Goal: Find specific page/section: Find specific page/section

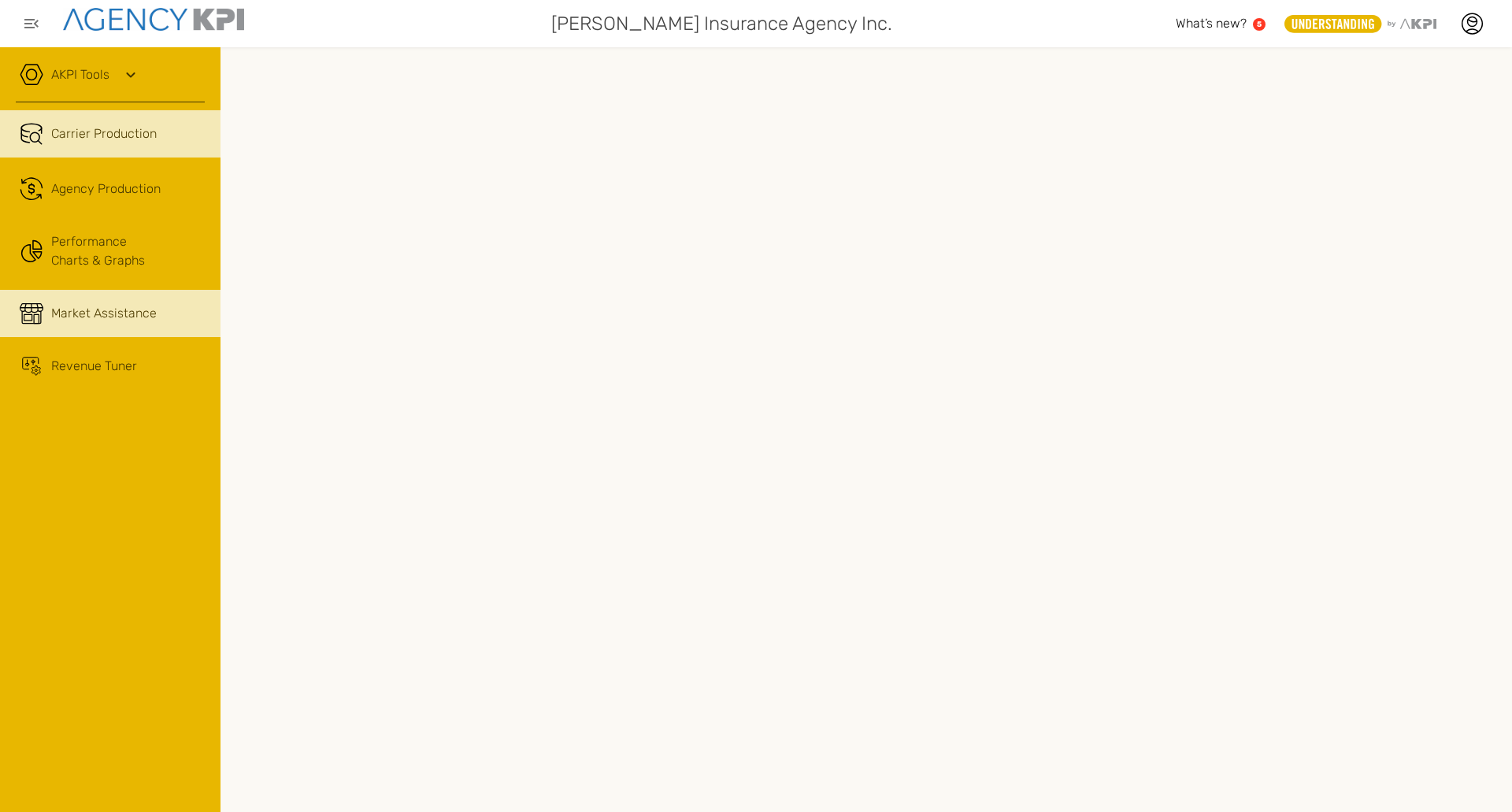
click at [71, 314] on span "Market Assistance" at bounding box center [104, 313] width 106 height 19
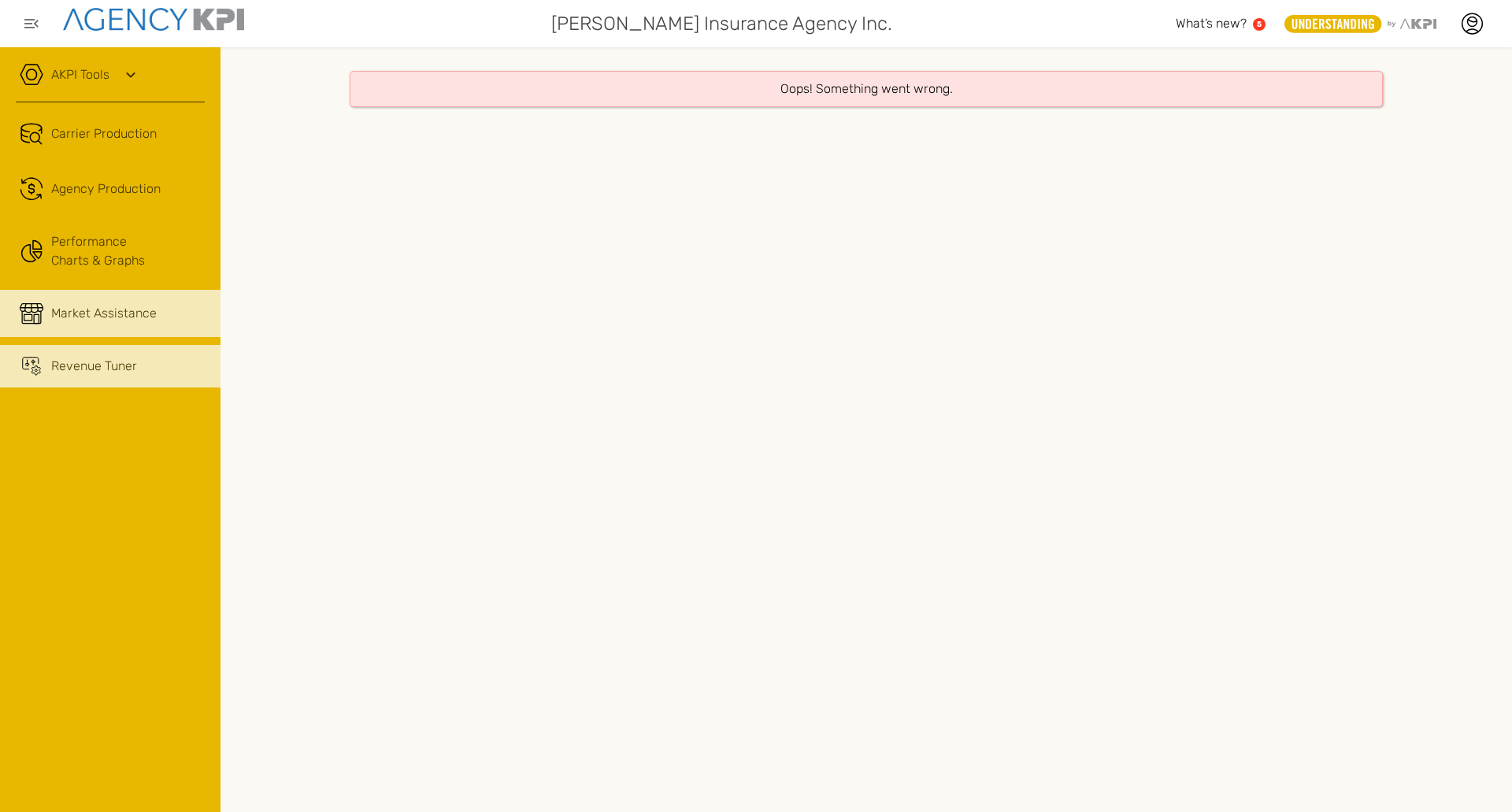
click at [57, 377] on link "Revenue Tuner" at bounding box center [110, 365] width 221 height 42
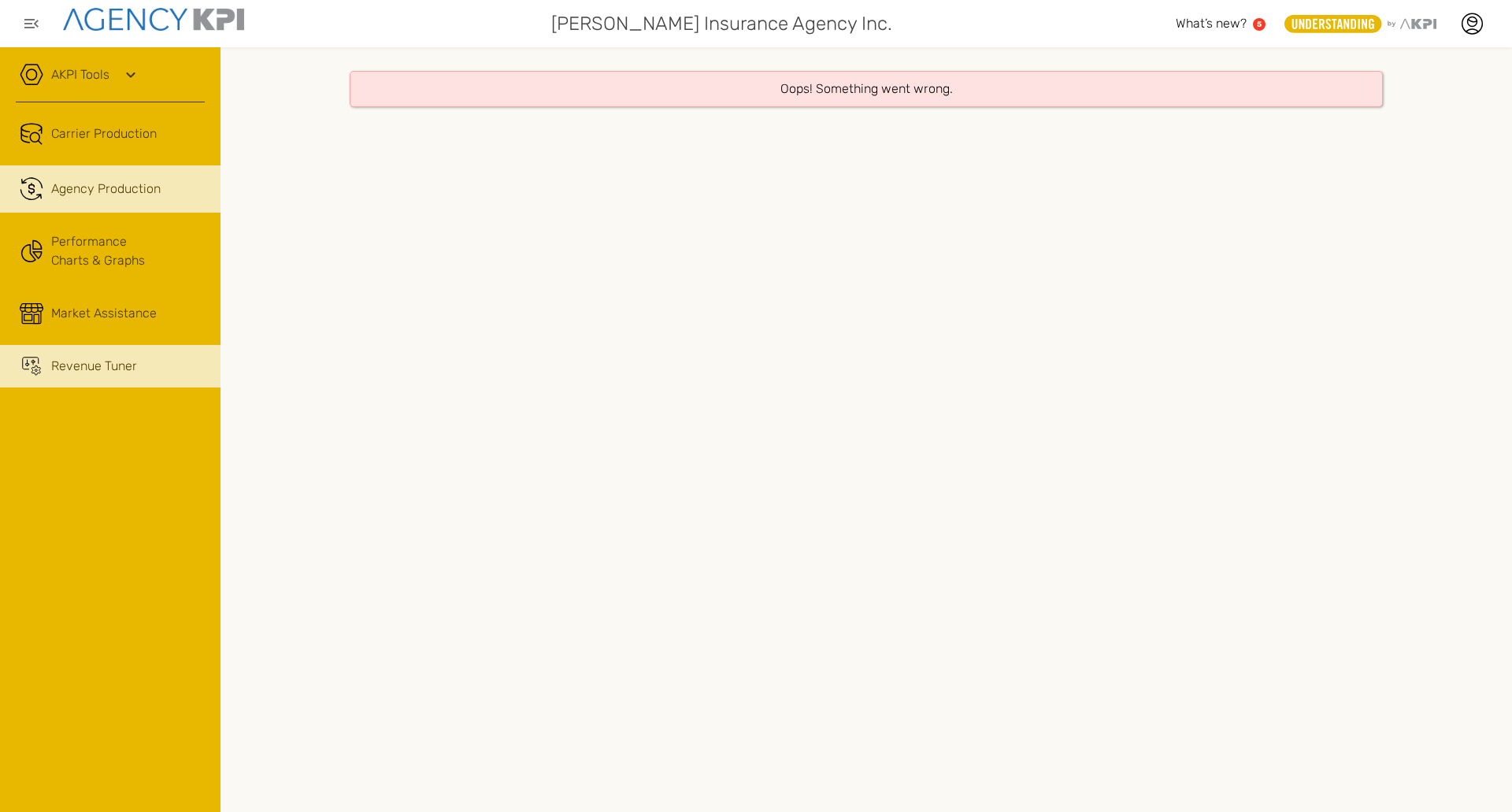
click at [86, 191] on span "Agency Production" at bounding box center [106, 188] width 109 height 19
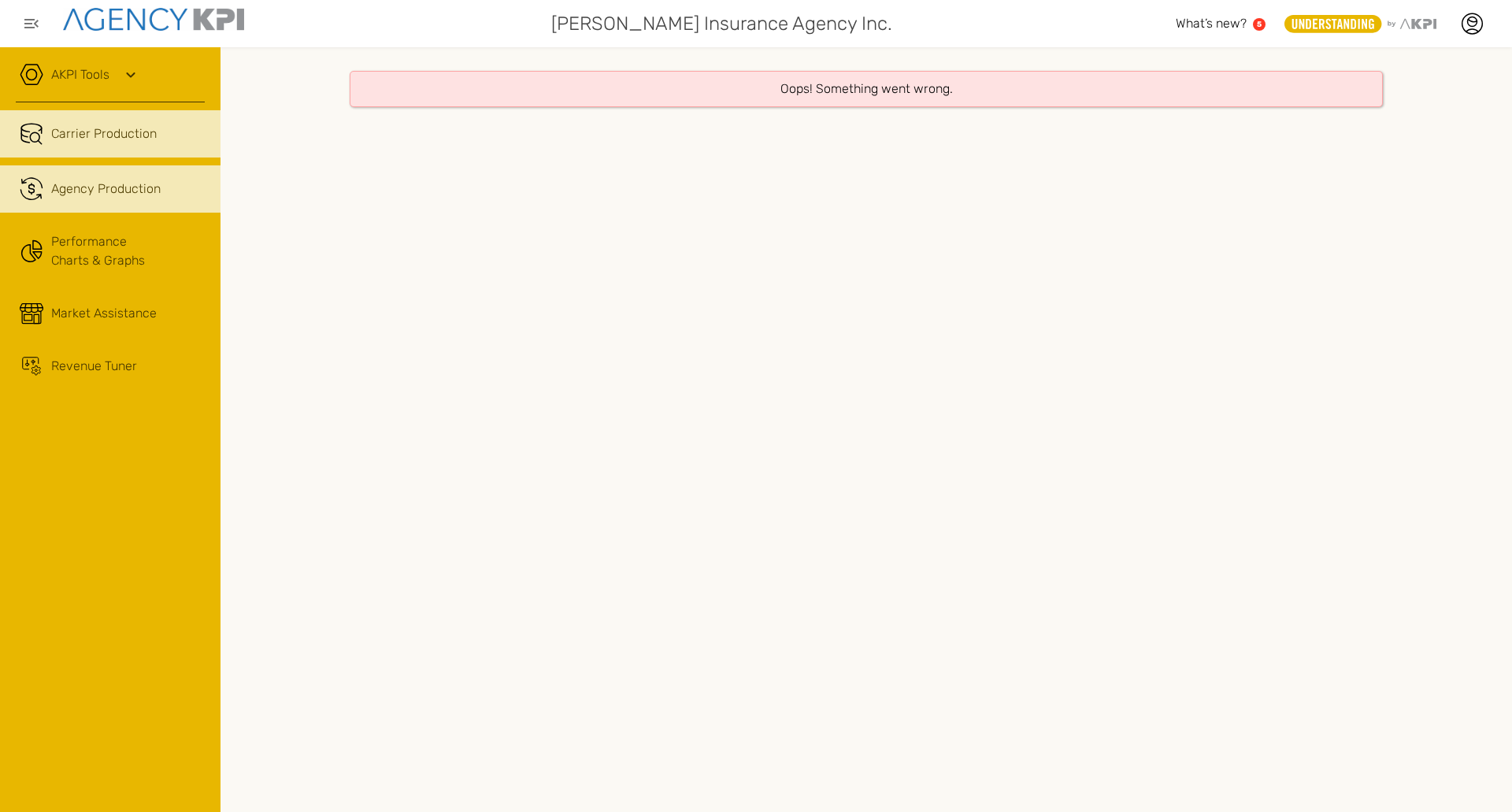
click at [117, 137] on span "Carrier Production" at bounding box center [104, 134] width 106 height 19
click at [126, 74] on icon at bounding box center [131, 74] width 19 height 19
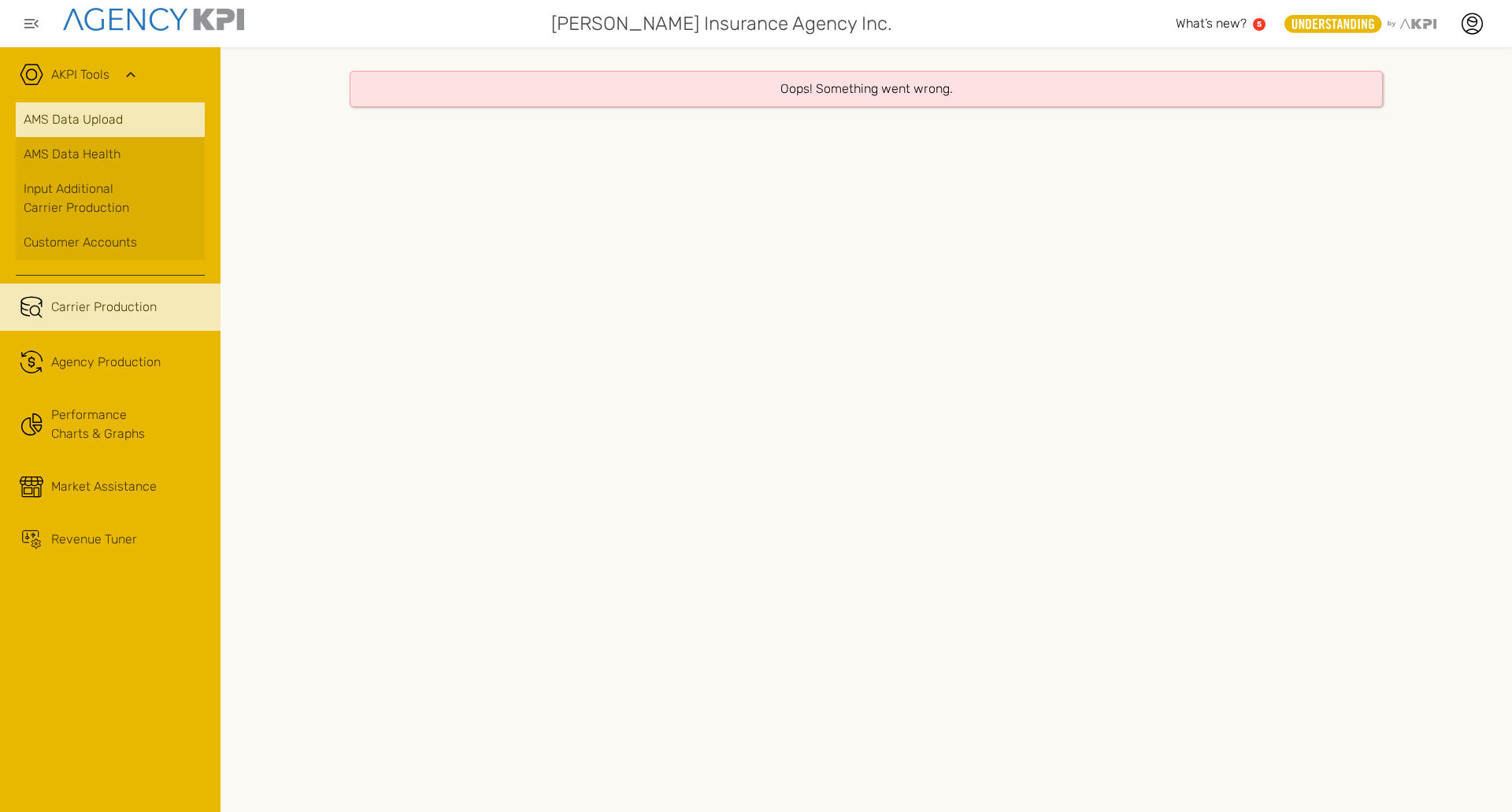
click at [118, 127] on link "AMS Data Upload" at bounding box center [110, 120] width 189 height 35
click at [1393, 751] on div "Oops! Something went wrong." at bounding box center [866, 429] width 1291 height 764
click at [100, 114] on link "AMS Data Upload" at bounding box center [110, 120] width 189 height 35
